Goal: Information Seeking & Learning: Learn about a topic

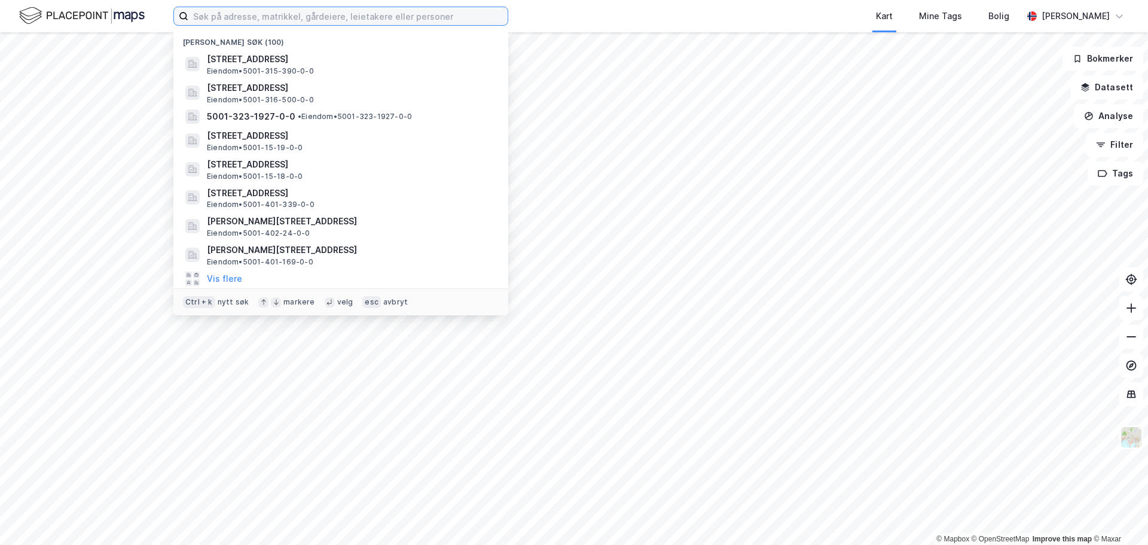
click at [346, 18] on input at bounding box center [347, 16] width 319 height 18
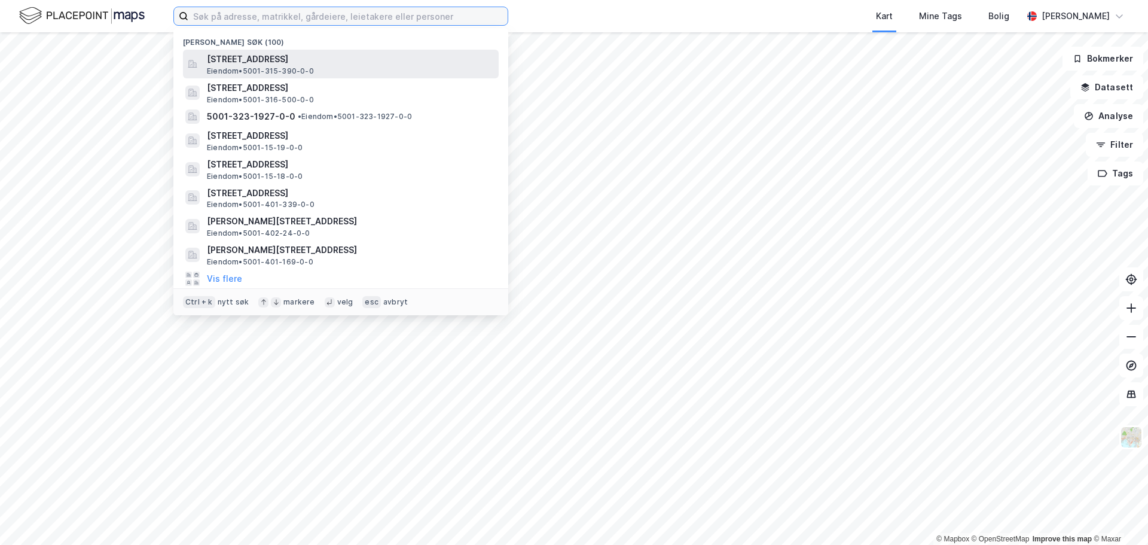
drag, startPoint x: 347, startPoint y: 17, endPoint x: 367, endPoint y: 72, distance: 58.1
click at [367, 26] on div "Nylige søk (100) Vestre Rosten 77, 7075, [GEOGRAPHIC_DATA], [GEOGRAPHIC_DATA] •…" at bounding box center [340, 16] width 335 height 19
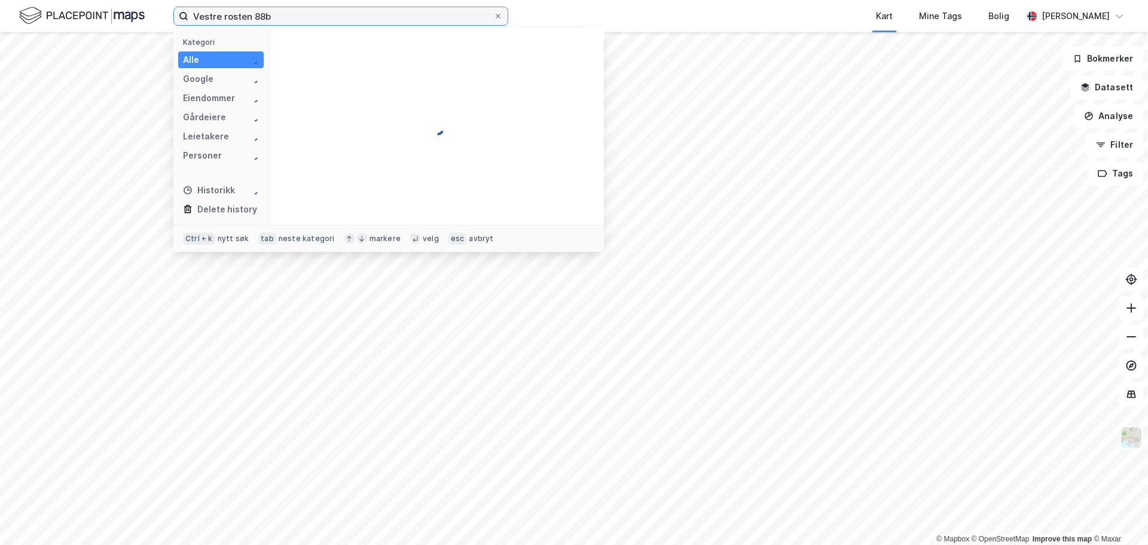
type input "Vestre rosten 88b"
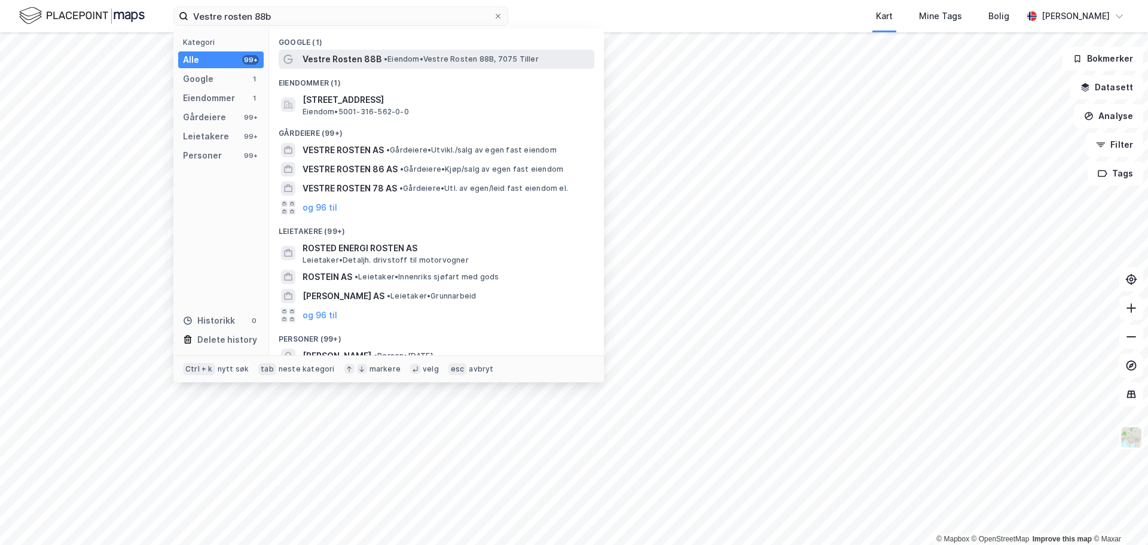
click at [357, 58] on span "Vestre Rosten 88B" at bounding box center [341, 59] width 79 height 14
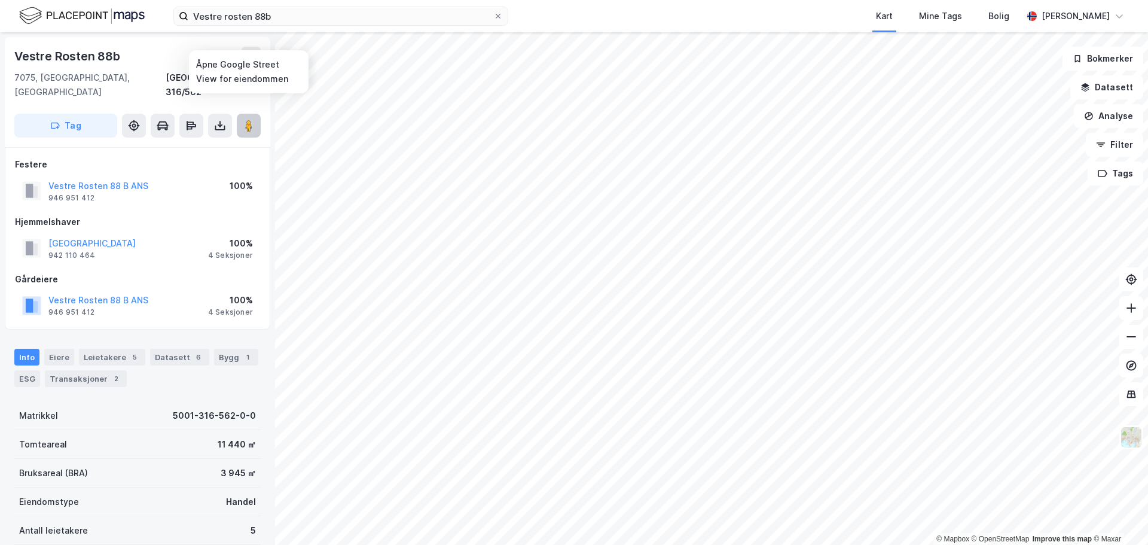
click at [253, 120] on icon at bounding box center [249, 126] width 12 height 12
click at [257, 121] on button at bounding box center [249, 126] width 24 height 24
